Goal: Task Accomplishment & Management: Use online tool/utility

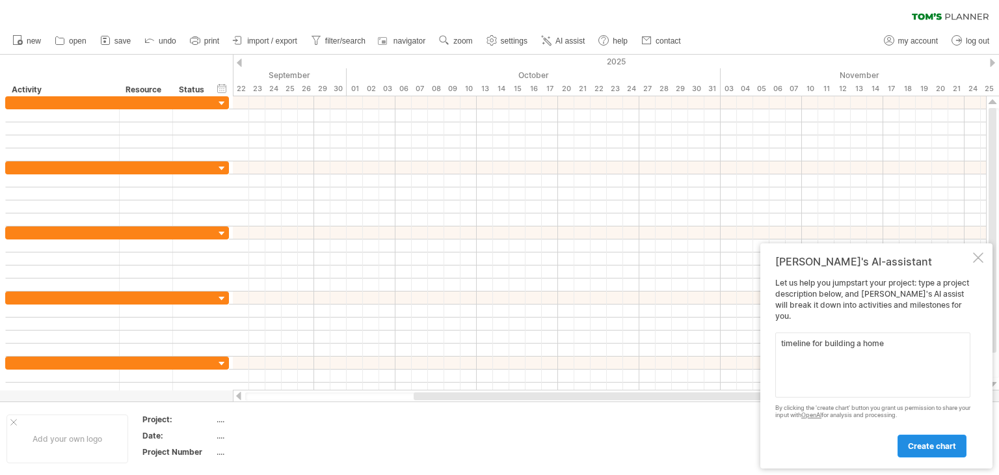
type textarea "timeline for building a home"
click at [935, 441] on span "create chart" at bounding box center [932, 446] width 48 height 10
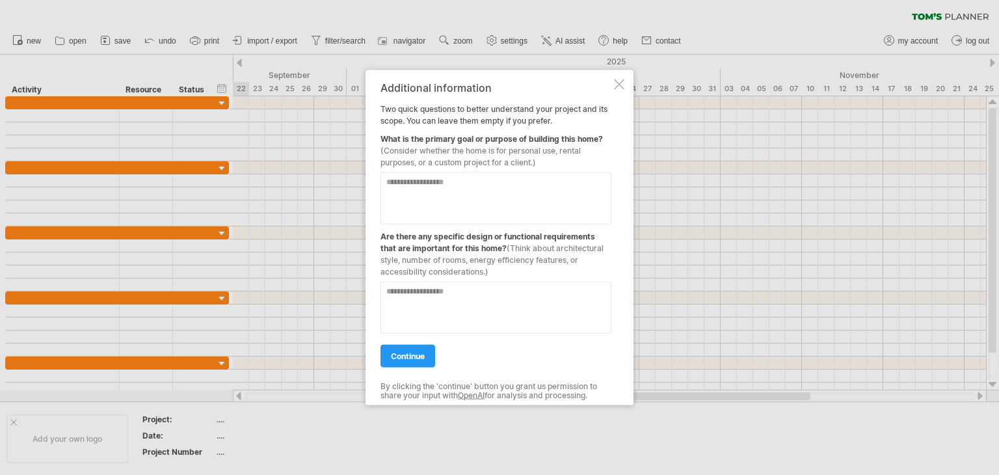
click at [442, 180] on textarea at bounding box center [495, 198] width 231 height 52
type textarea "**********"
click at [397, 292] on textarea at bounding box center [495, 308] width 231 height 52
type textarea "****"
click at [421, 345] on link "continue" at bounding box center [407, 356] width 55 height 23
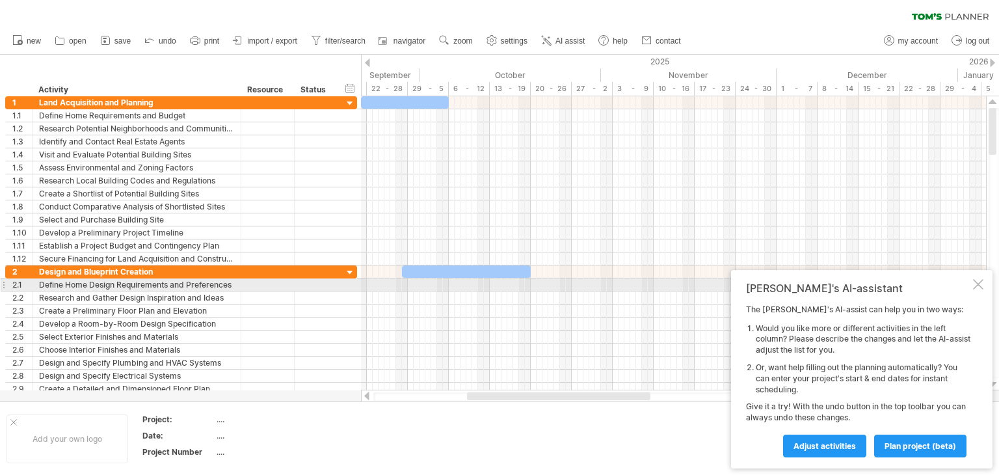
click at [977, 285] on div at bounding box center [978, 284] width 10 height 10
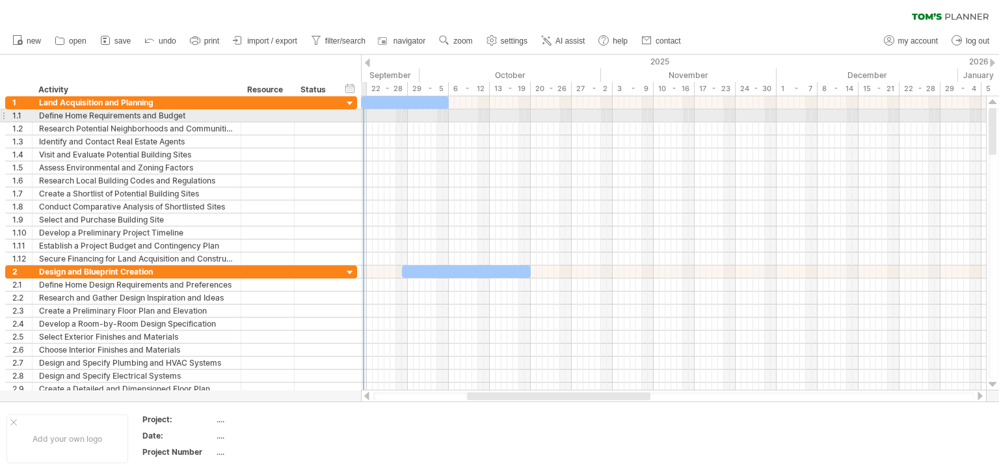
click at [334, 113] on div at bounding box center [335, 115] width 7 height 13
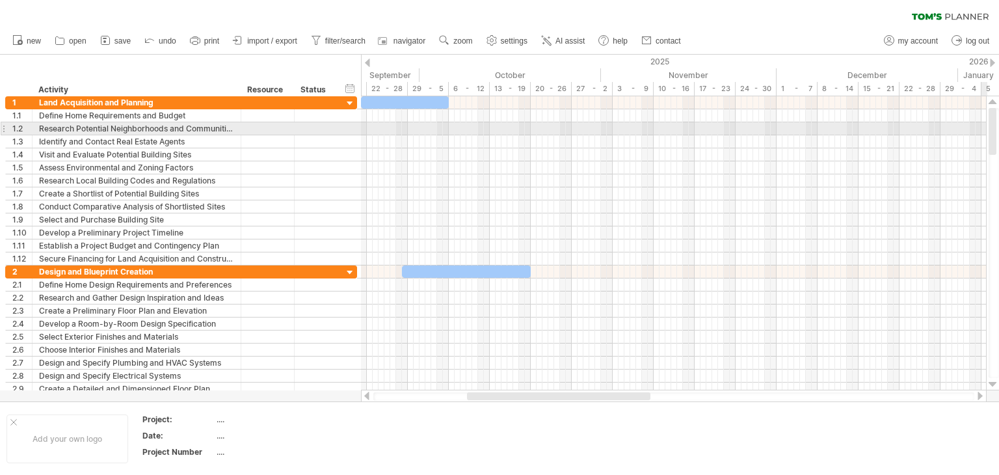
drag, startPoint x: 993, startPoint y: 129, endPoint x: 981, endPoint y: 125, distance: 12.6
click at [981, 125] on div "Trying to reach [DOMAIN_NAME] Connected again... 0% clear filter new 1" at bounding box center [499, 237] width 999 height 475
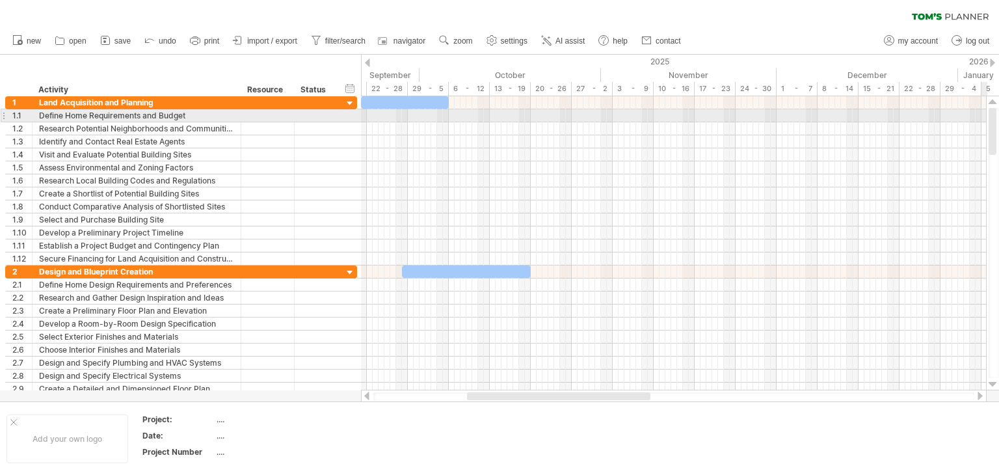
drag, startPoint x: 991, startPoint y: 124, endPoint x: 989, endPoint y: 112, distance: 11.9
click at [990, 112] on div at bounding box center [992, 131] width 8 height 47
click at [259, 116] on div at bounding box center [268, 115] width 40 height 12
click at [312, 115] on div at bounding box center [315, 115] width 29 height 12
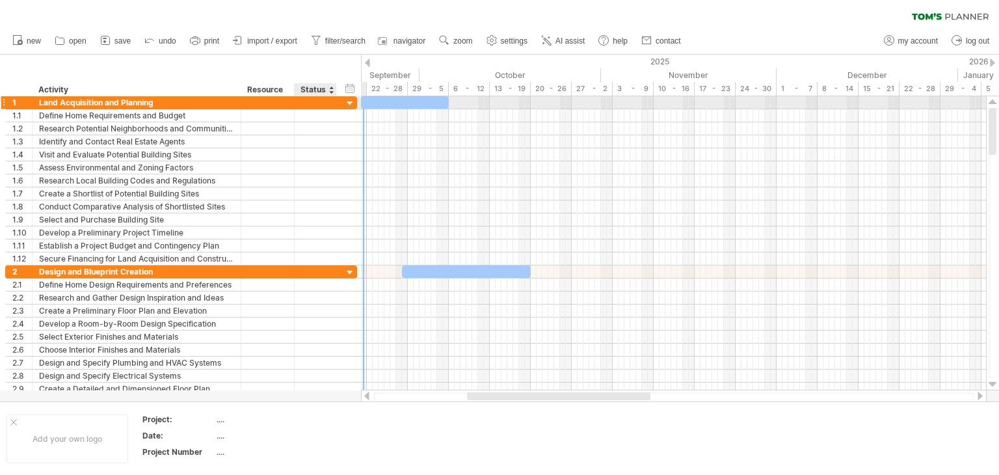
click at [352, 104] on div at bounding box center [350, 104] width 12 height 12
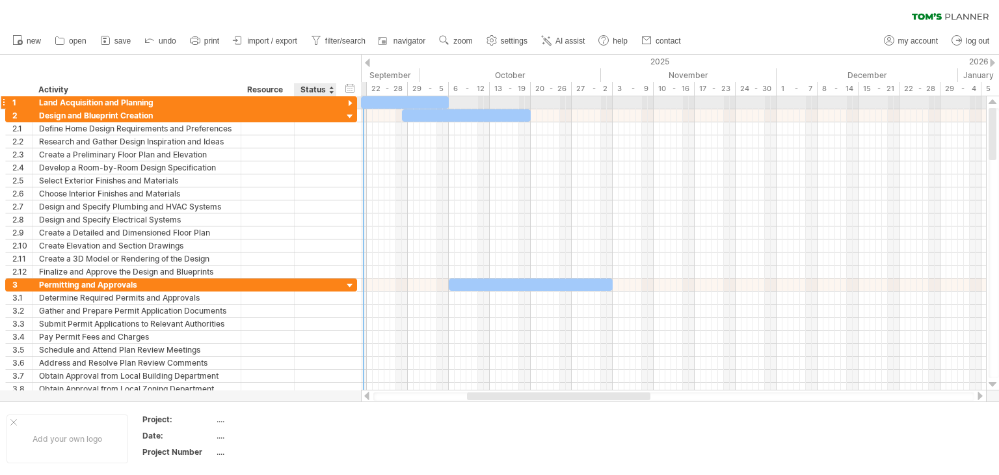
click at [352, 104] on div at bounding box center [350, 104] width 12 height 12
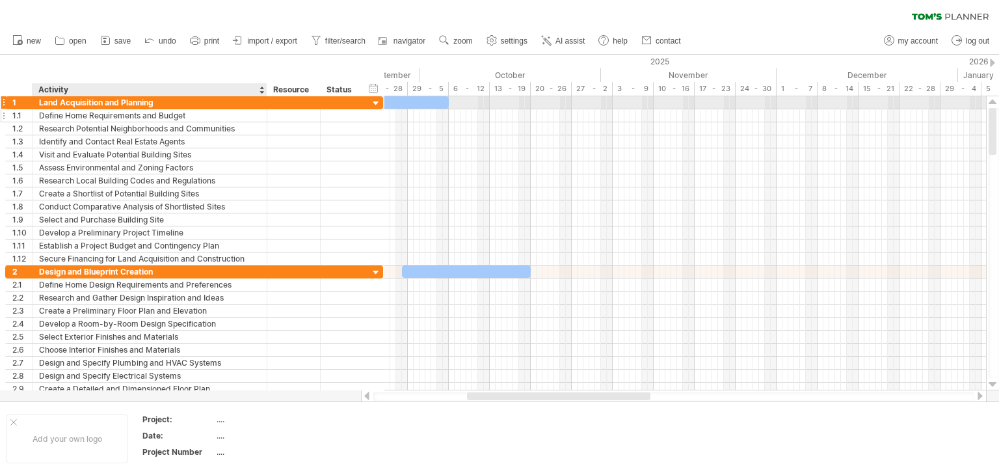
drag, startPoint x: 239, startPoint y: 103, endPoint x: 265, endPoint y: 112, distance: 27.3
click at [265, 112] on div "**********" at bounding box center [194, 180] width 378 height 169
